Goal: Browse casually

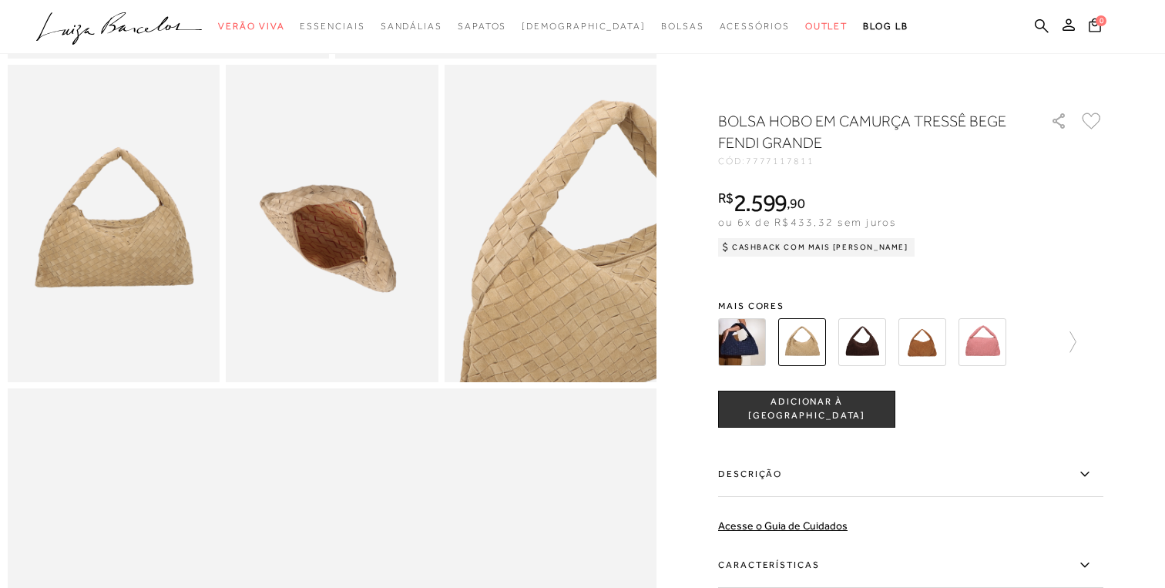
scroll to position [596, 0]
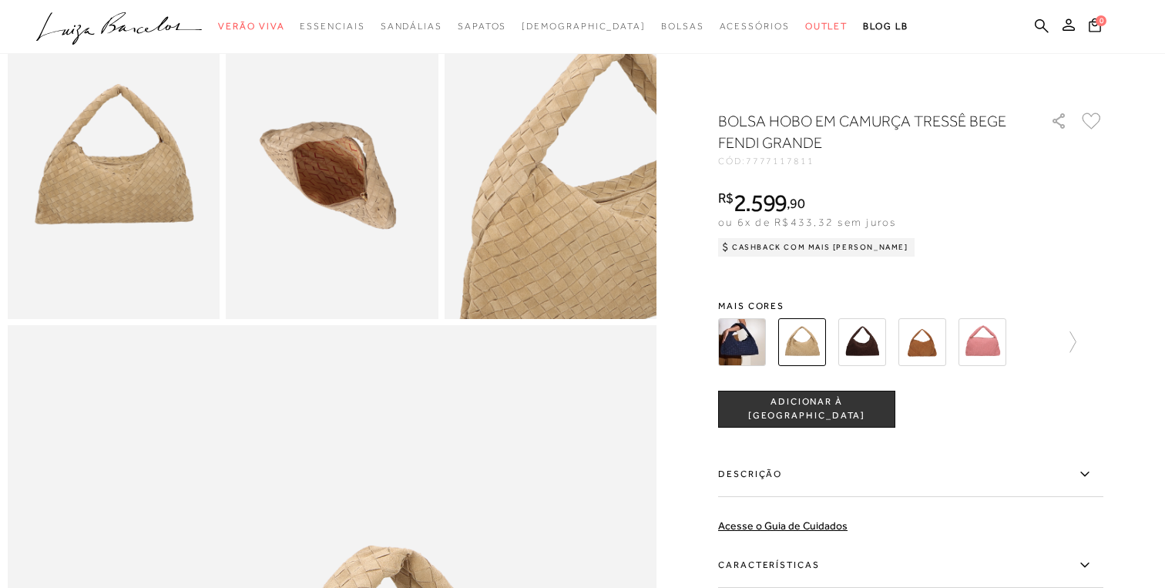
click at [724, 354] on img at bounding box center [742, 342] width 48 height 48
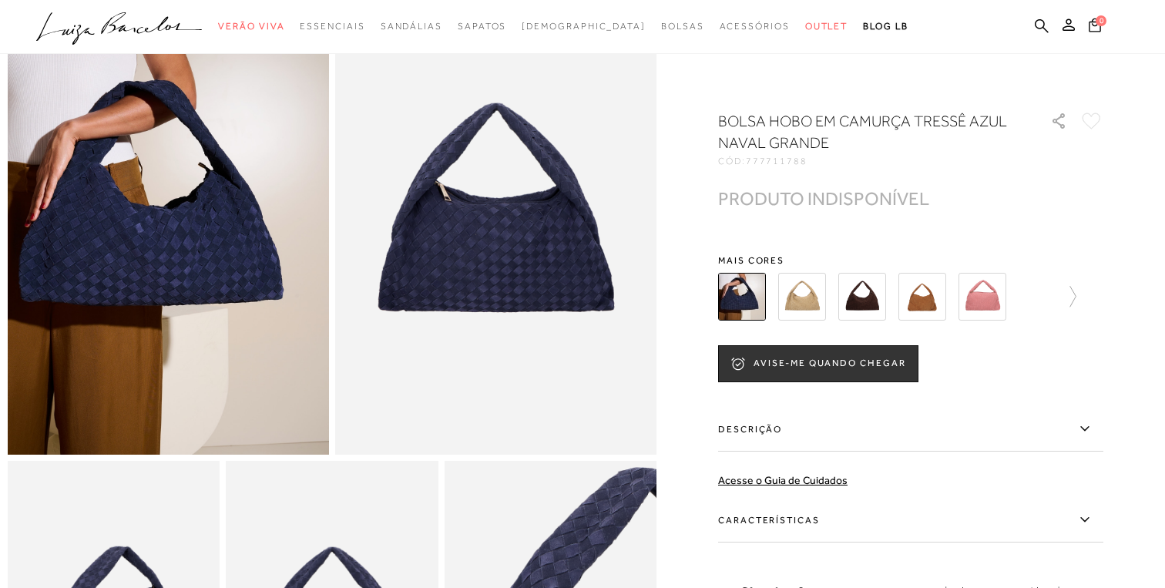
scroll to position [9, 0]
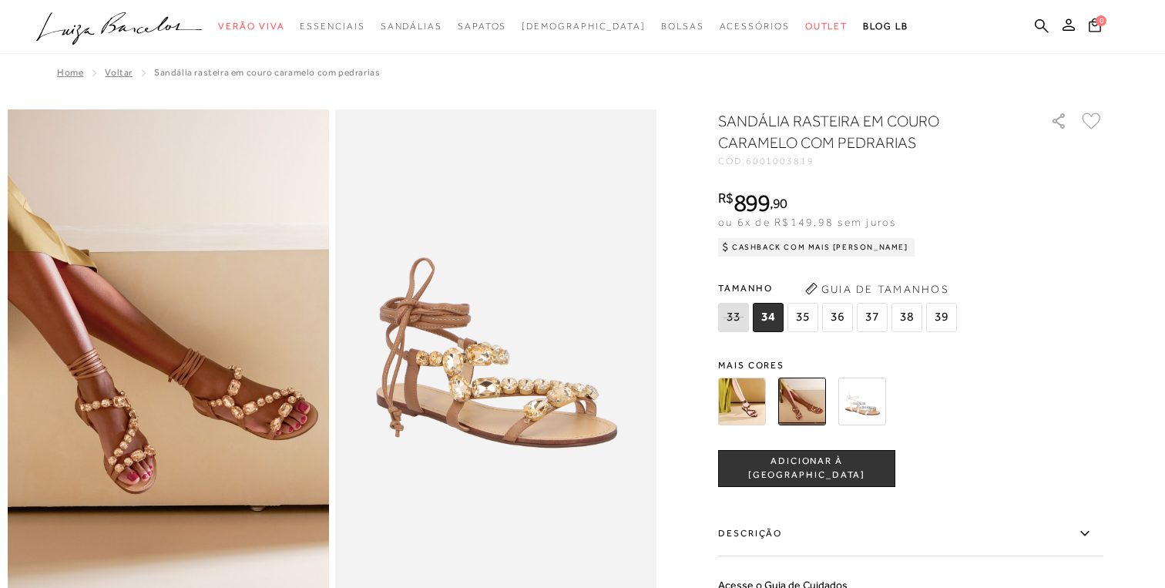
click at [870, 327] on span "37" at bounding box center [872, 317] width 31 height 29
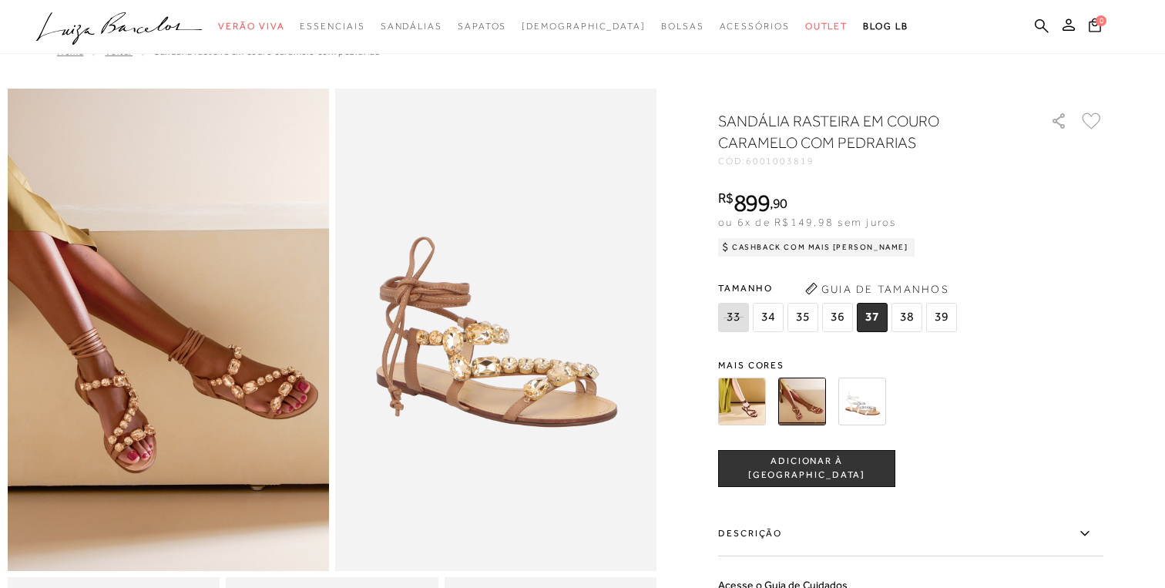
scroll to position [8, 0]
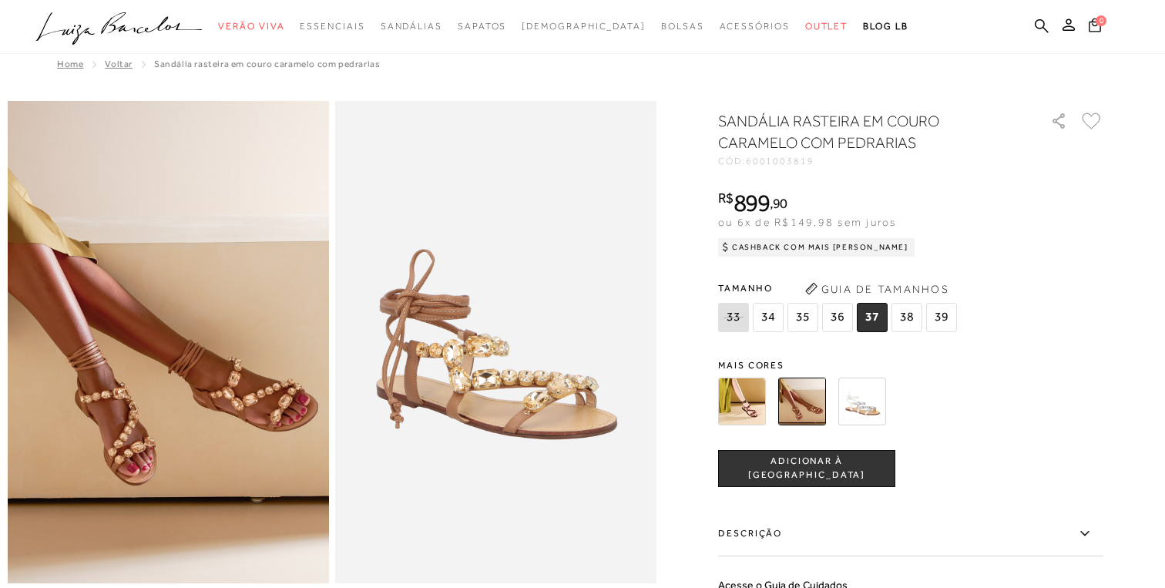
click at [746, 401] on img at bounding box center [742, 401] width 48 height 48
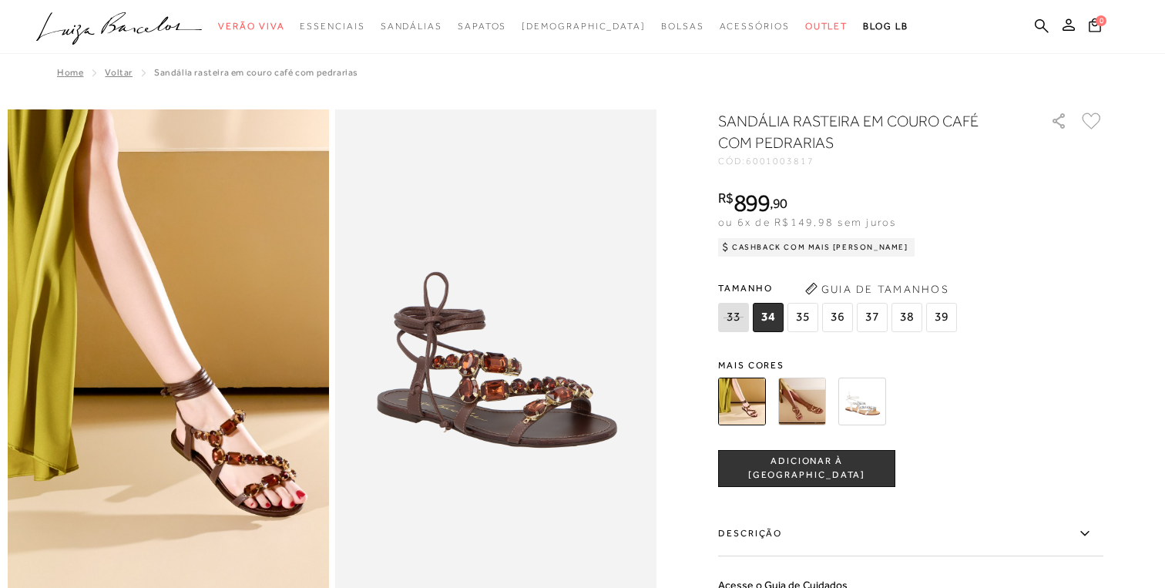
click at [809, 409] on img at bounding box center [802, 401] width 48 height 48
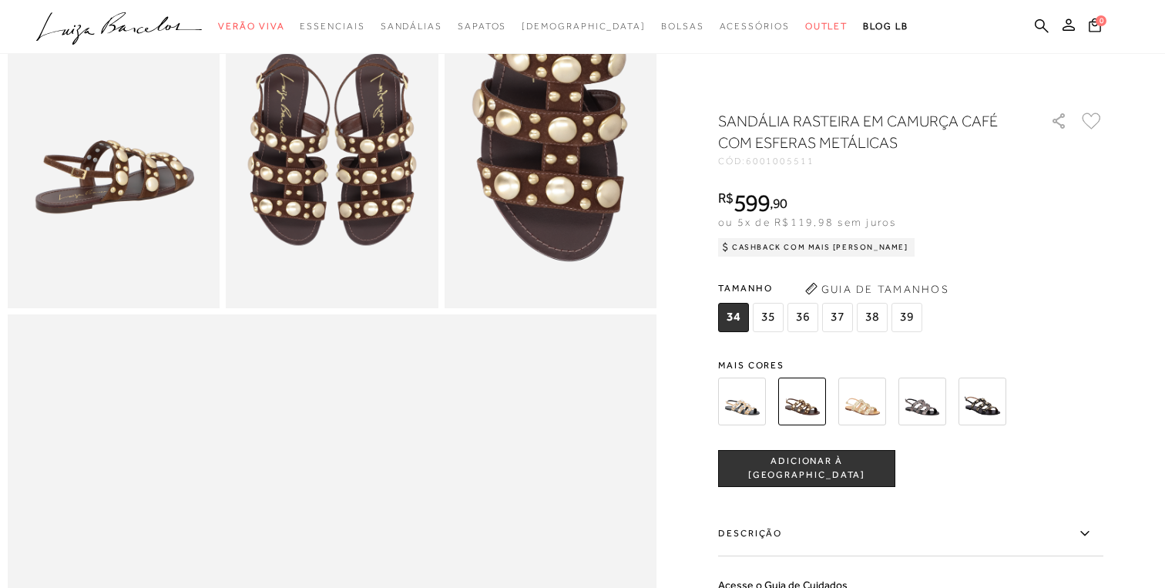
scroll to position [180, 0]
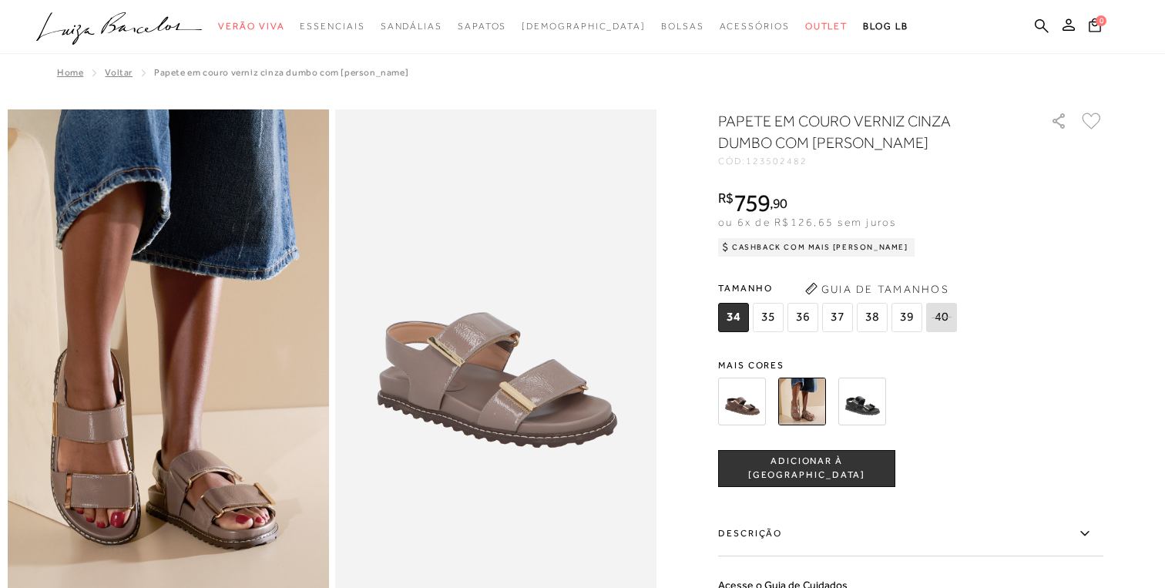
click at [742, 408] on img at bounding box center [742, 401] width 48 height 48
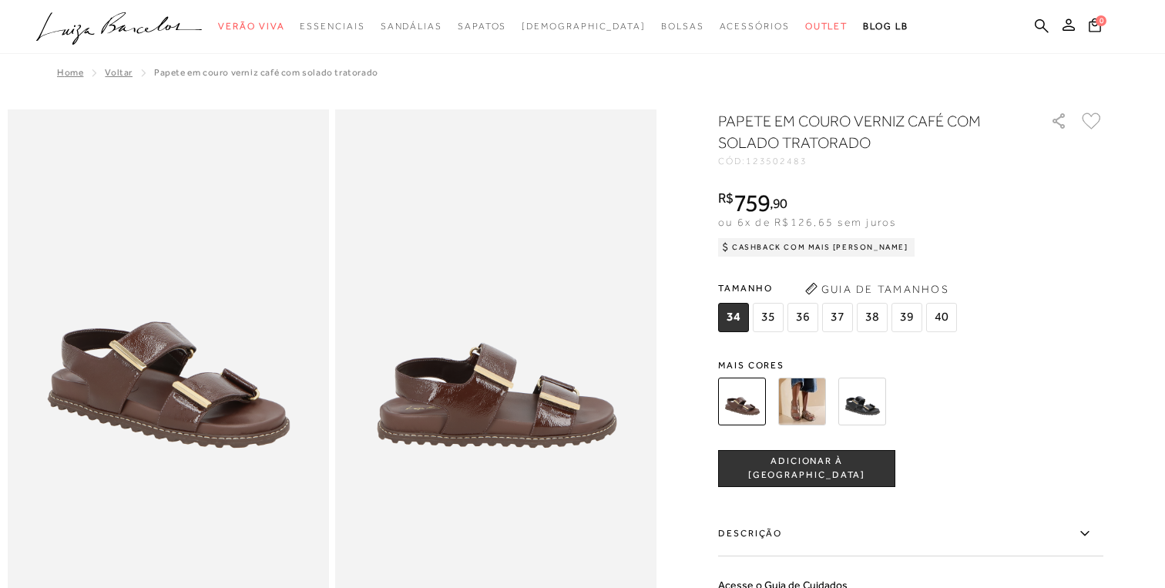
click at [800, 343] on div "PAPETE EM COURO VERNIZ CAFÉ COM SOLADO TRATORADO CÓD: 123502483 × É necessário …" at bounding box center [910, 453] width 385 height 686
click at [799, 394] on img at bounding box center [802, 401] width 48 height 48
